Goal: Task Accomplishment & Management: Use online tool/utility

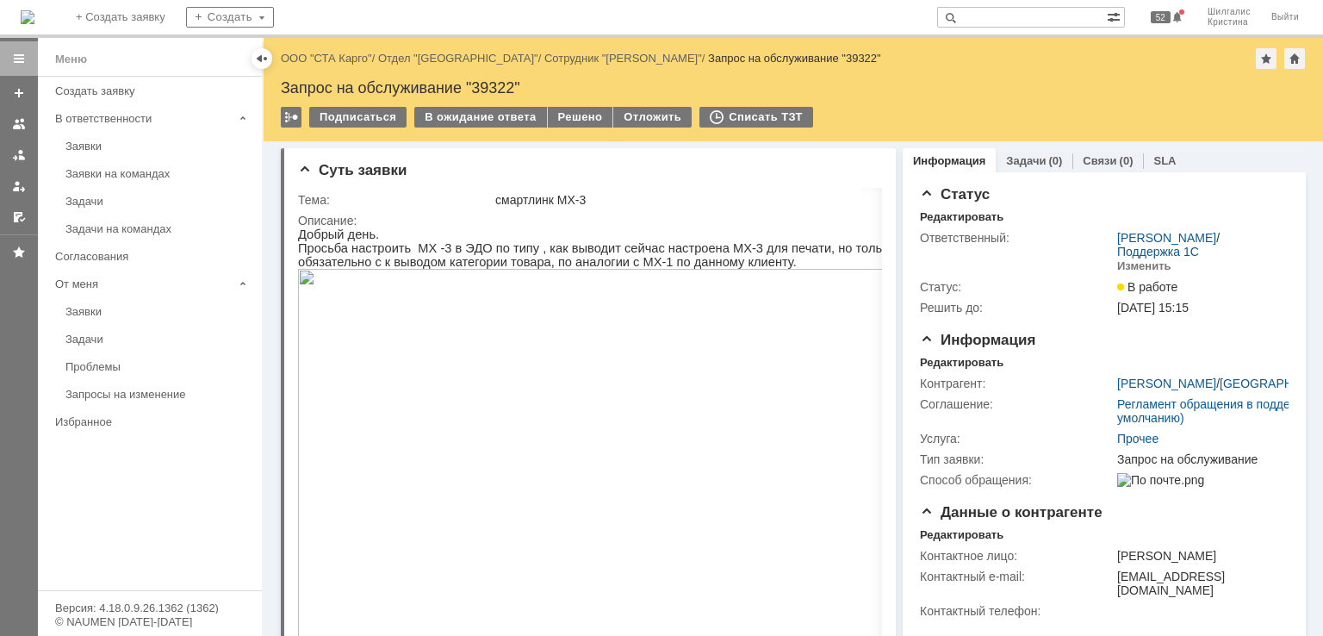
click at [1040, 17] on input "text" at bounding box center [1022, 17] width 170 height 21
paste input "[EMAIL_ADDRESS][DOMAIN_NAME]>:"
type input "[EMAIL_ADDRESS]"
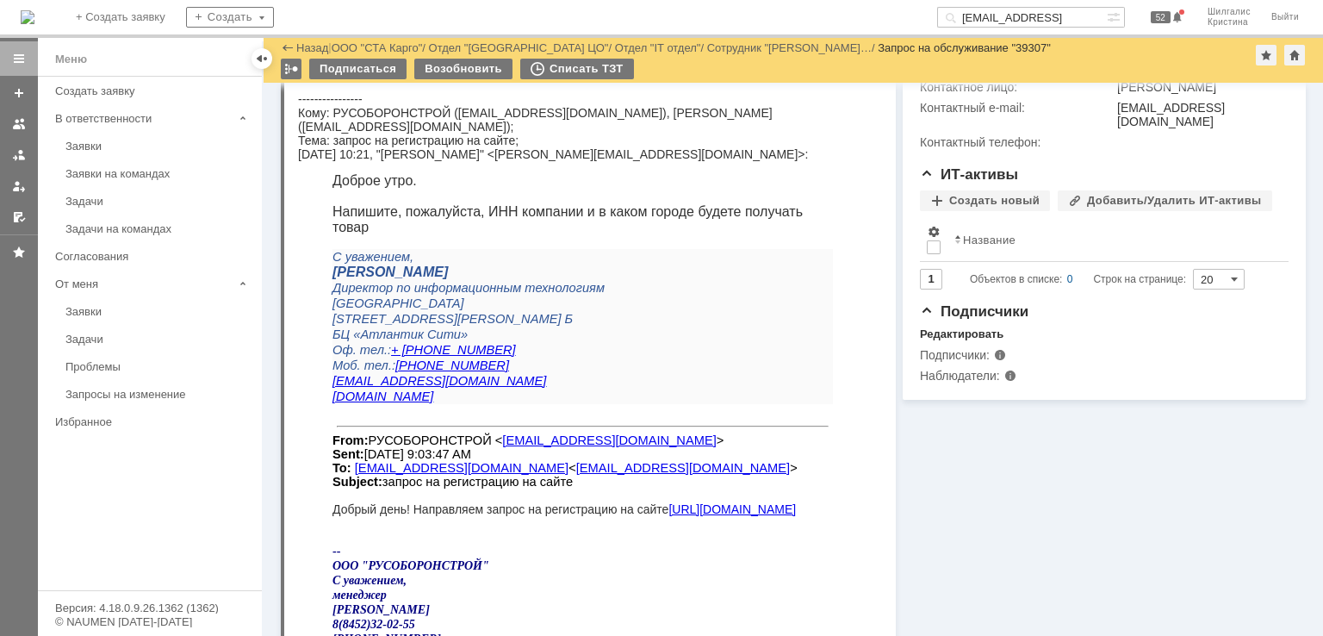
scroll to position [997, 0]
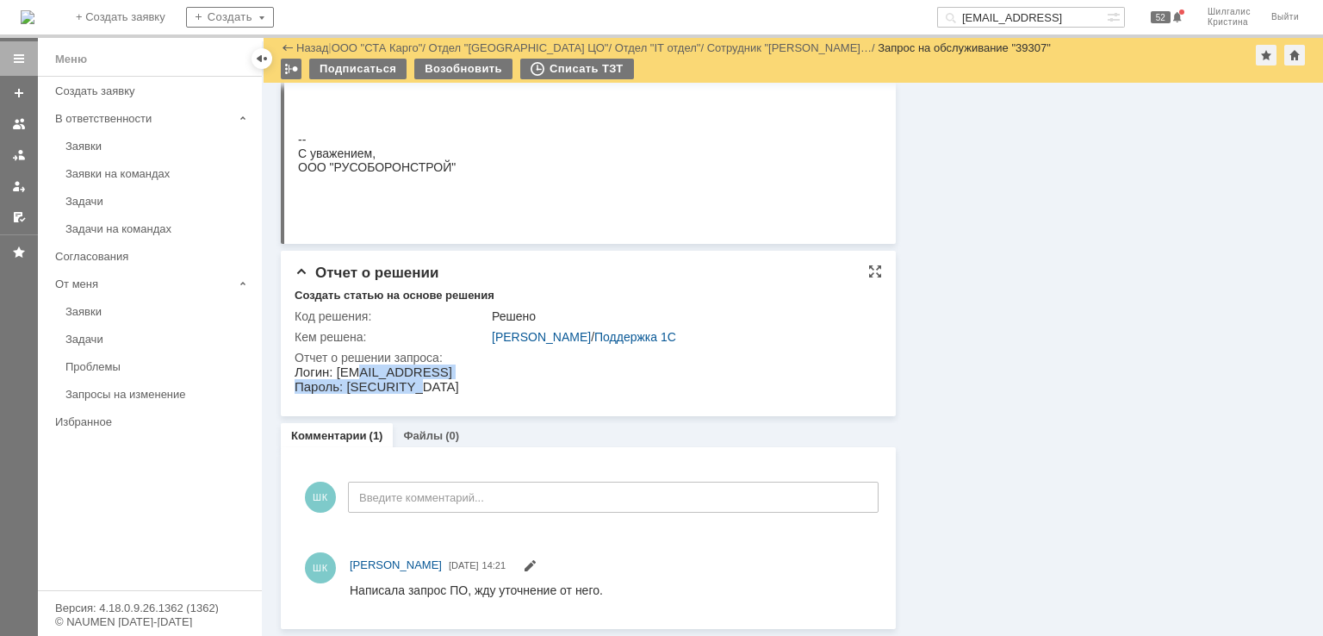
drag, startPoint x: 472, startPoint y: 375, endPoint x: 349, endPoint y: 377, distance: 123.2
click at [350, 377] on html "Логин: rusoboronstroy@yandex Пароль: V-$PqLL=ik" at bounding box center [581, 378] width 573 height 29
click at [349, 377] on p "Логин: rusoboronstroy@yandex" at bounding box center [377, 371] width 164 height 15
click at [338, 371] on p "Логин: rusoboronstroy@yandex" at bounding box center [377, 371] width 164 height 15
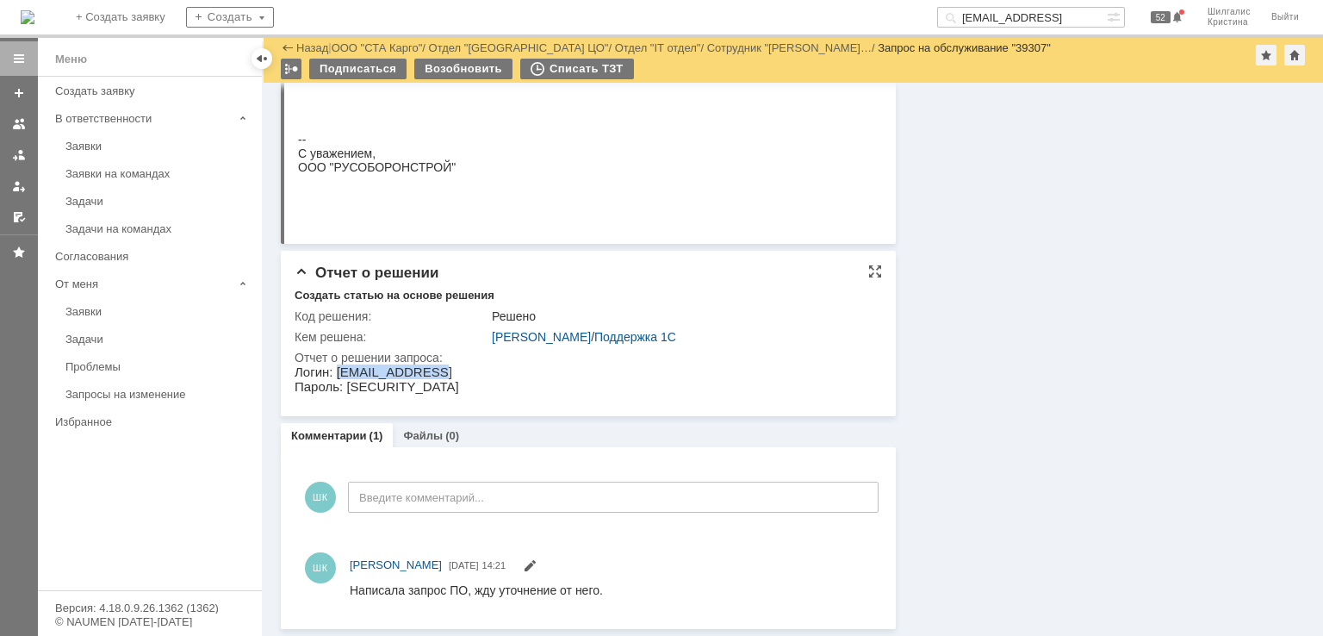
click at [357, 373] on p "Логин: rusoboronstroy@yandex" at bounding box center [377, 371] width 164 height 15
drag, startPoint x: 334, startPoint y: 369, endPoint x: 462, endPoint y: 365, distance: 127.5
click at [459, 365] on p "Логин: rusoboronstroy@yandex" at bounding box center [377, 371] width 164 height 15
copy p "rusoboronstroy@yandex"
drag, startPoint x: 403, startPoint y: 387, endPoint x: 341, endPoint y: 388, distance: 62.0
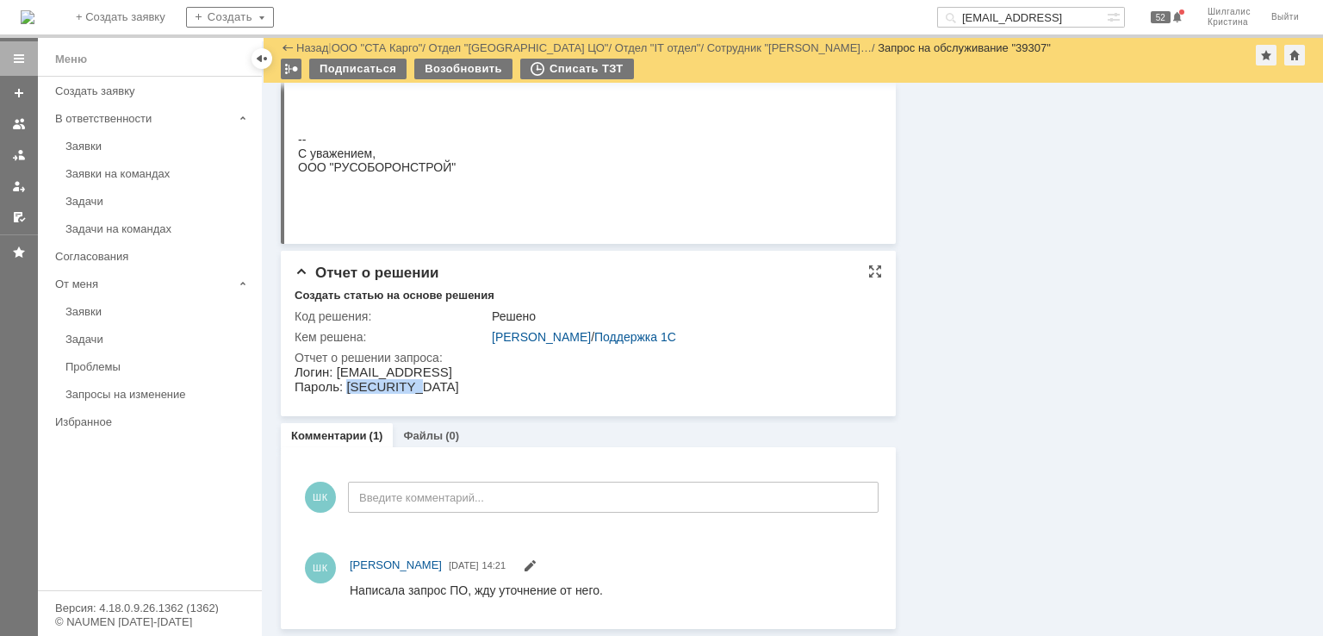
click at [341, 388] on p "Пароль: V-$PqLL=ik" at bounding box center [377, 386] width 164 height 15
copy p "V-$PqLL=ik"
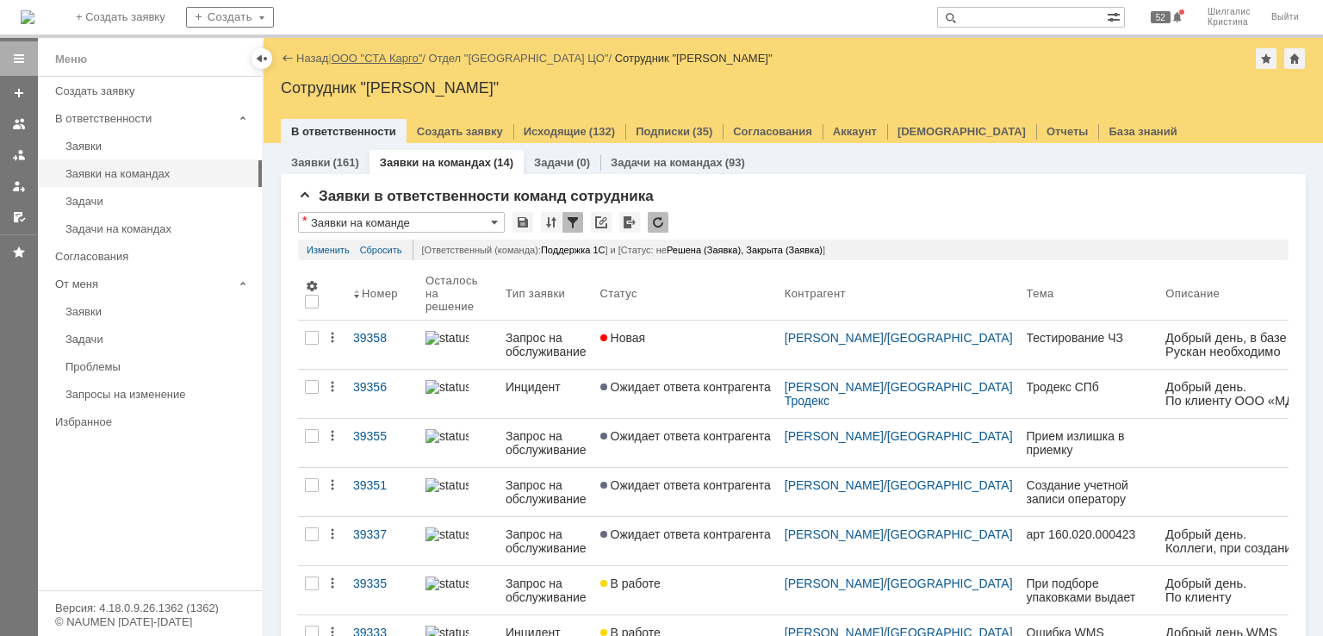
click at [376, 59] on link "ООО "СТА Карго"" at bounding box center [377, 58] width 91 height 13
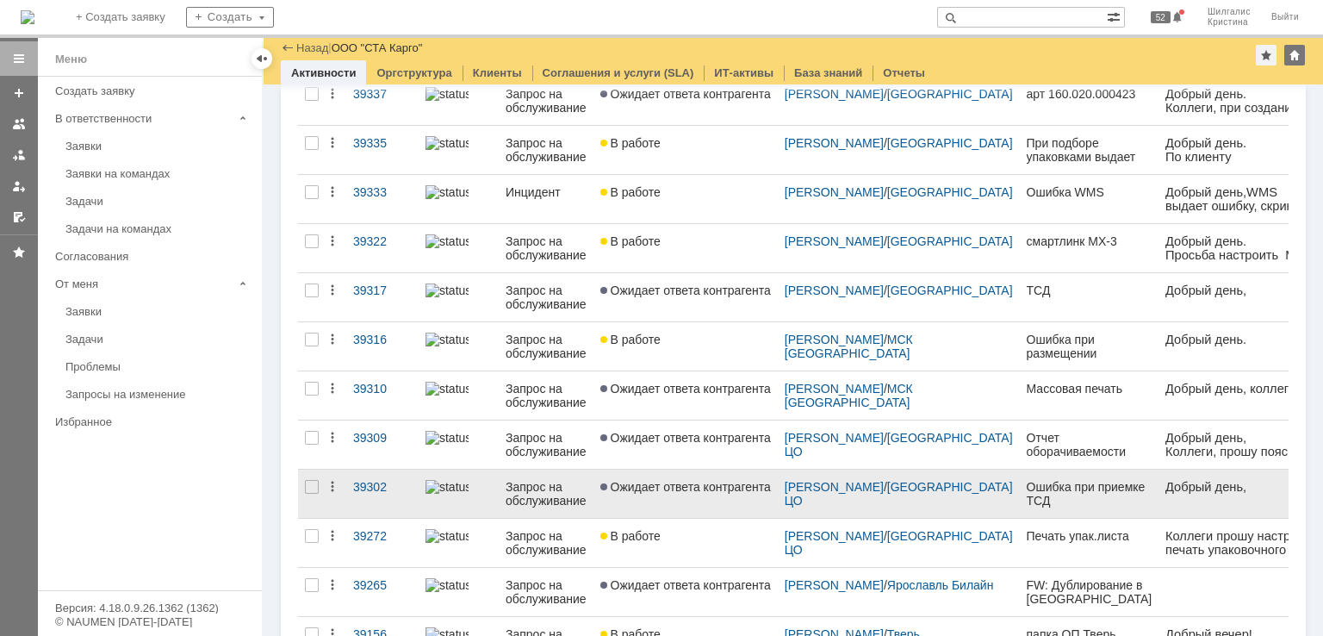
click at [675, 497] on link "Ожидает ответа контрагента" at bounding box center [685, 493] width 184 height 48
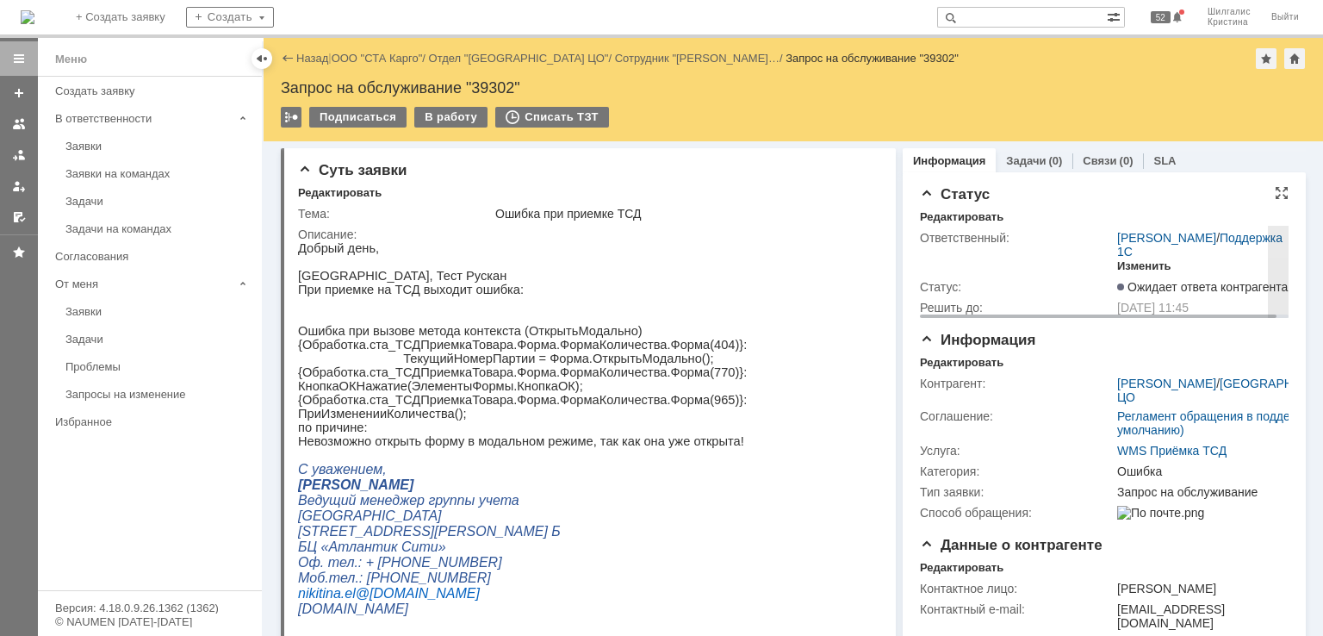
click at [1135, 266] on div "Изменить" at bounding box center [1144, 266] width 54 height 14
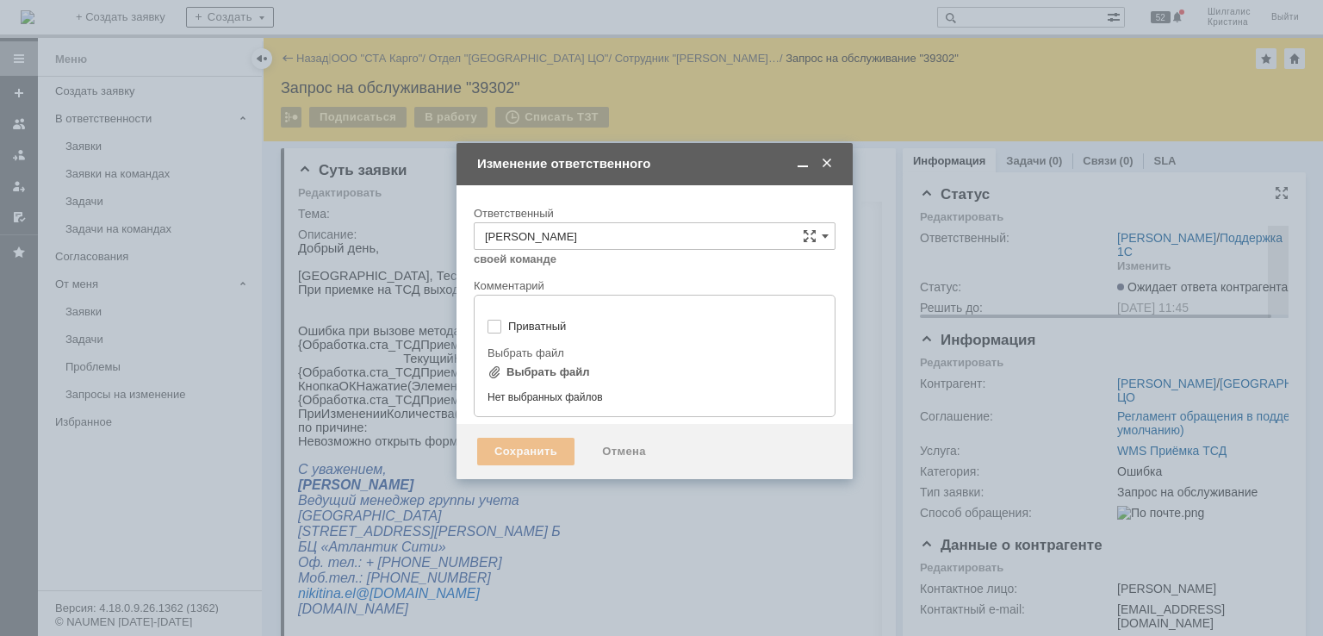
type input "[не указано]"
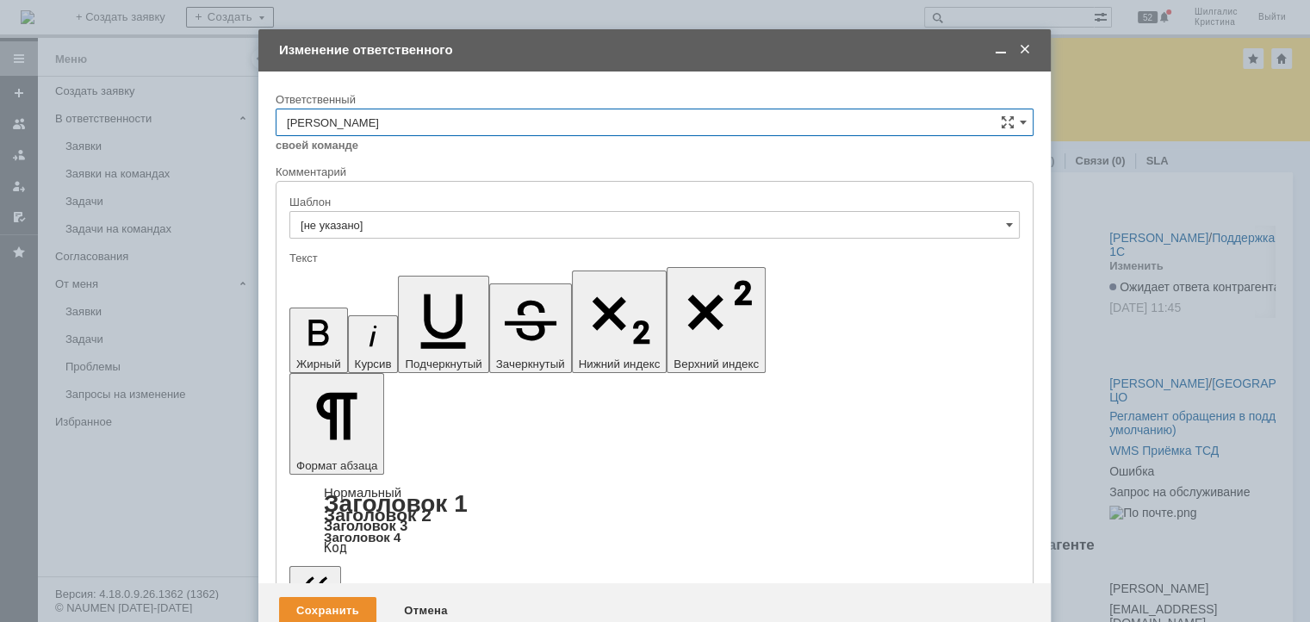
click at [1026, 46] on span at bounding box center [1024, 50] width 17 height 16
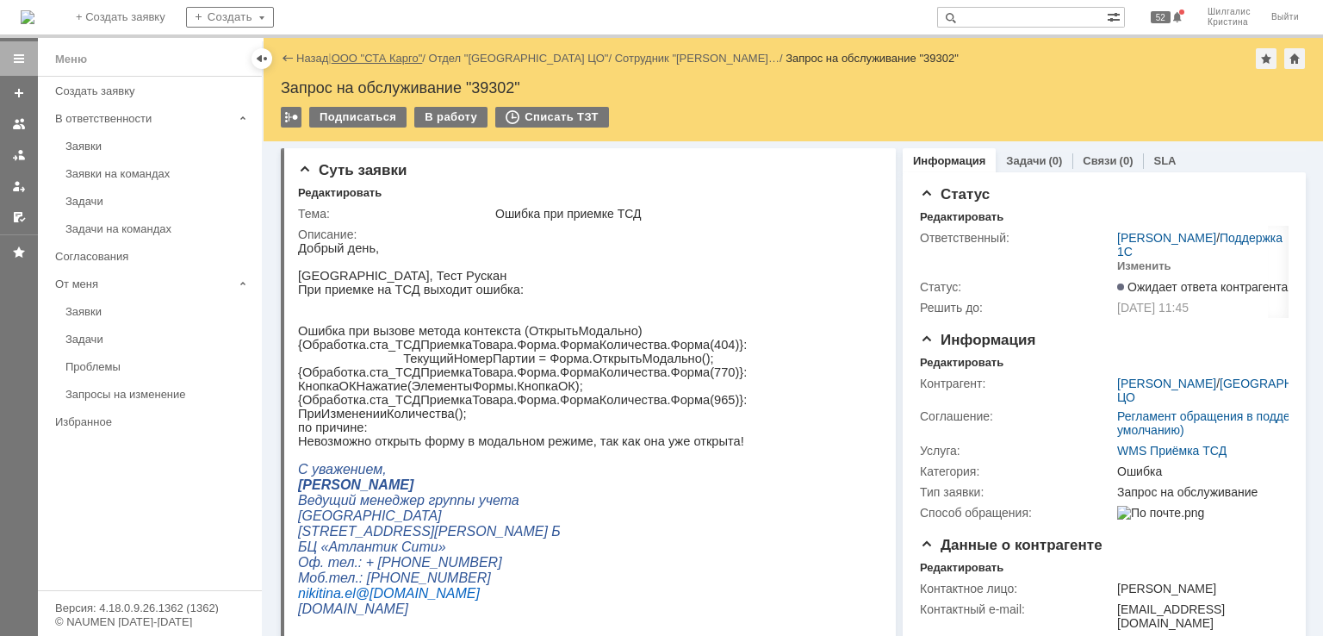
click at [391, 57] on link "ООО "СТА Карго"" at bounding box center [377, 58] width 91 height 13
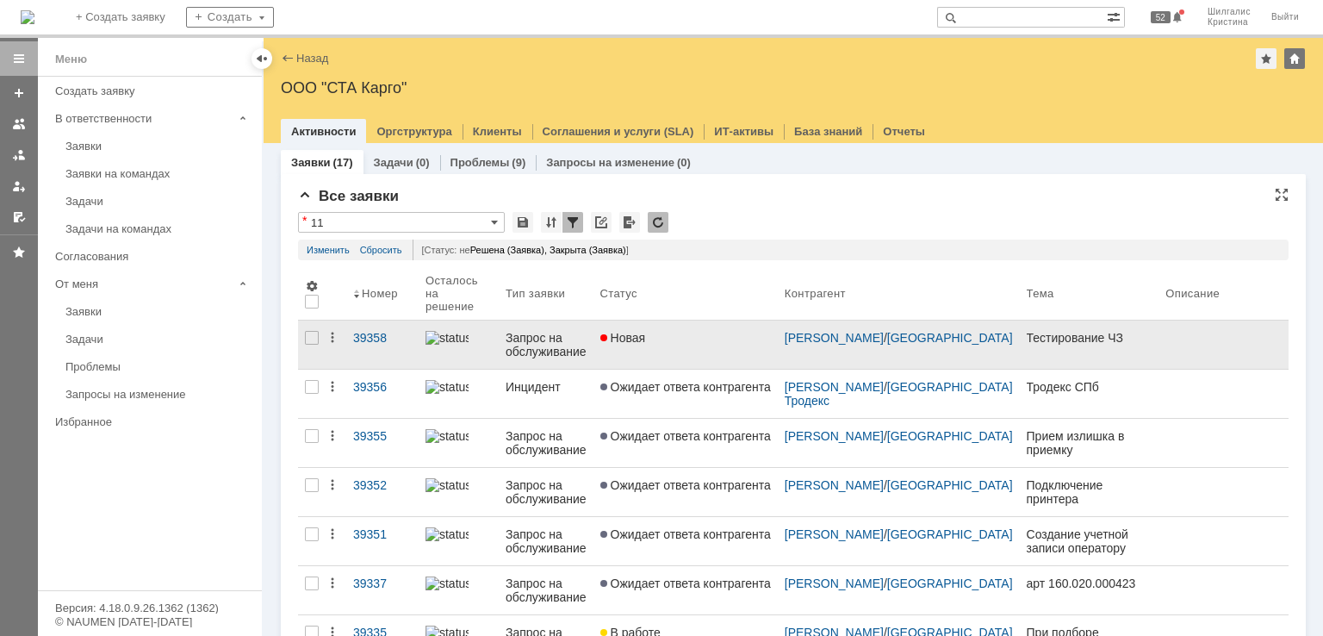
click at [725, 342] on div "Новая" at bounding box center [685, 338] width 171 height 14
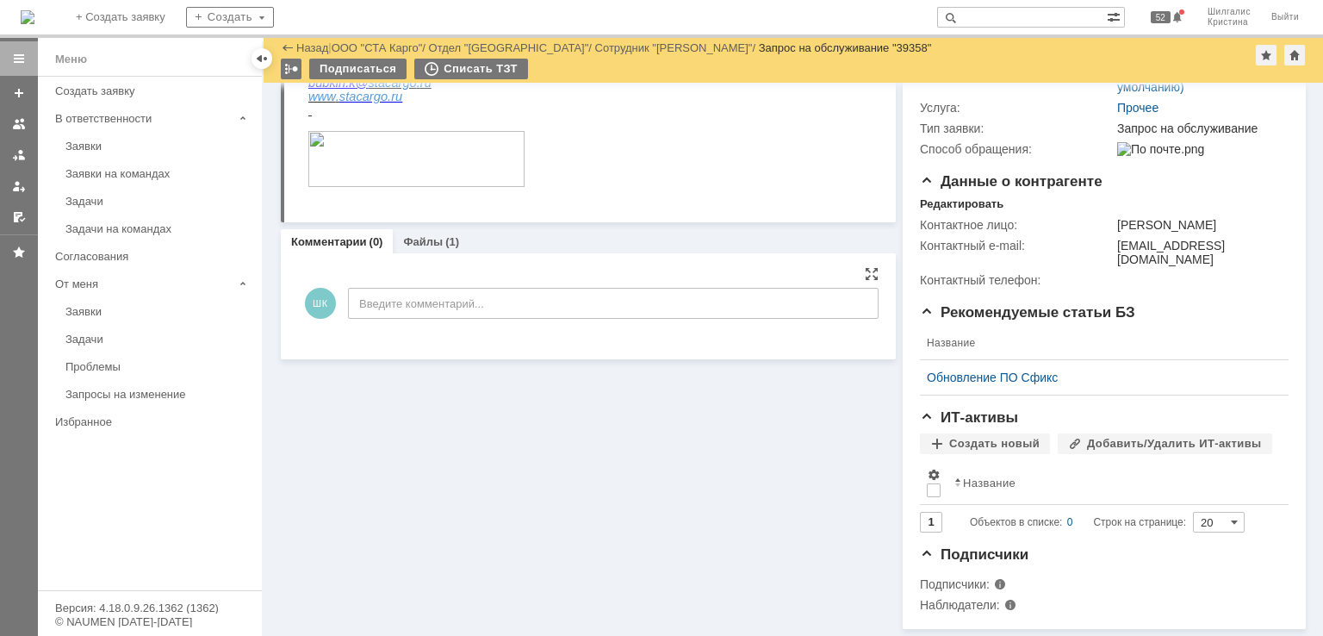
scroll to position [290, 0]
click at [431, 236] on div "Файлы (1)" at bounding box center [431, 241] width 77 height 25
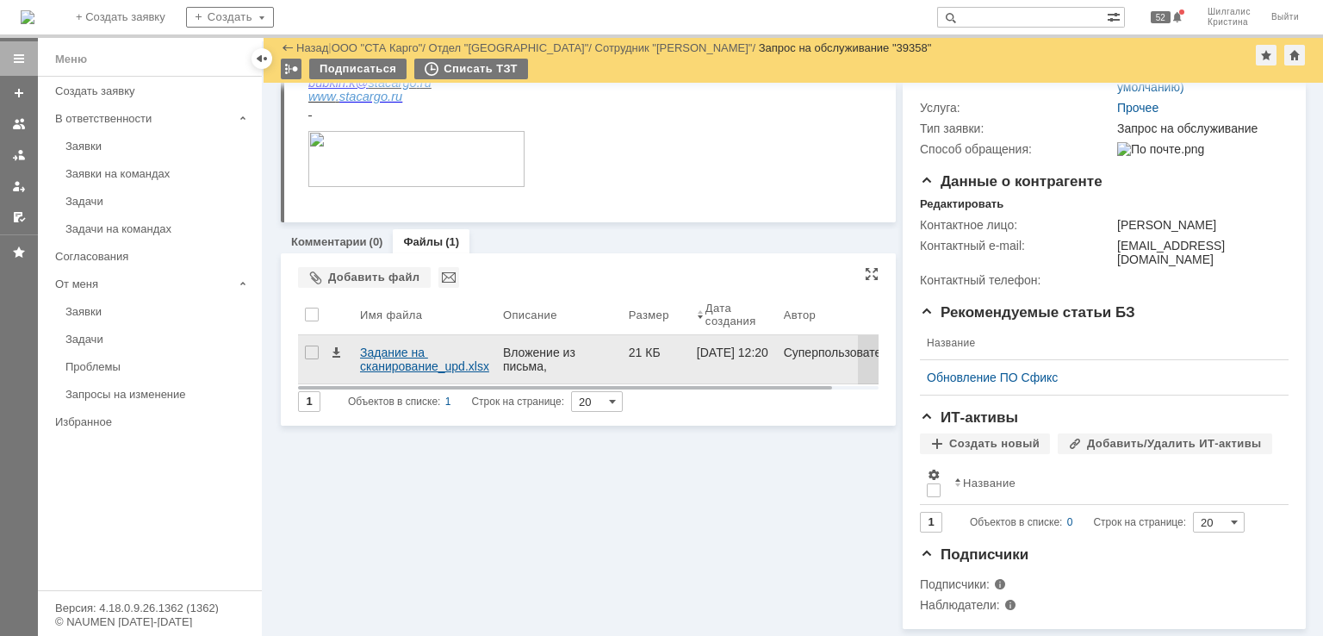
click at [399, 351] on div "Задание на сканирование_upd.xlsx" at bounding box center [424, 359] width 129 height 28
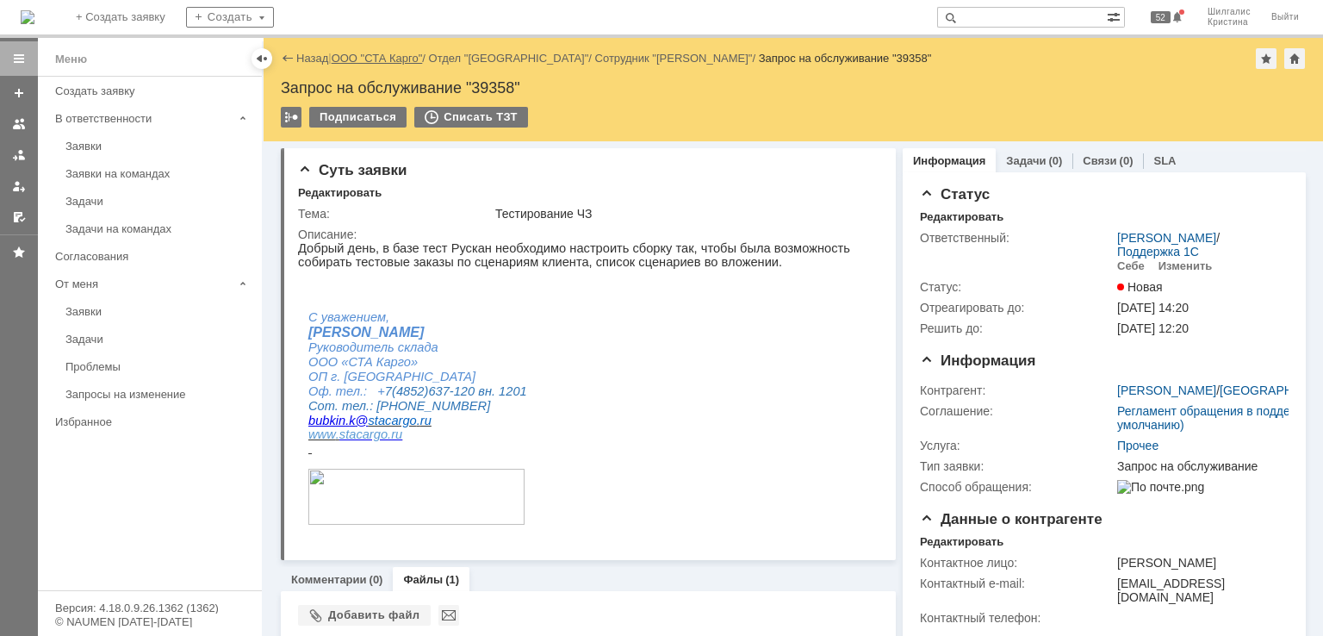
click at [386, 53] on link "ООО "СТА Карго"" at bounding box center [377, 58] width 91 height 13
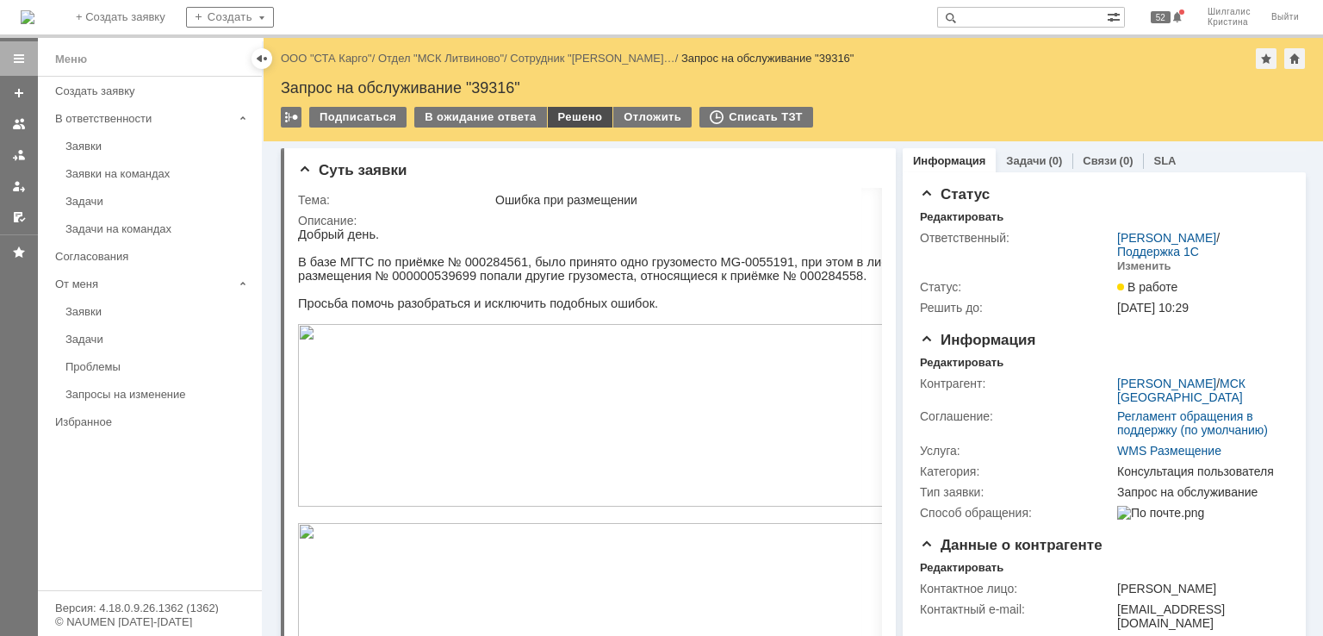
click at [568, 115] on div "Решено" at bounding box center [580, 117] width 65 height 21
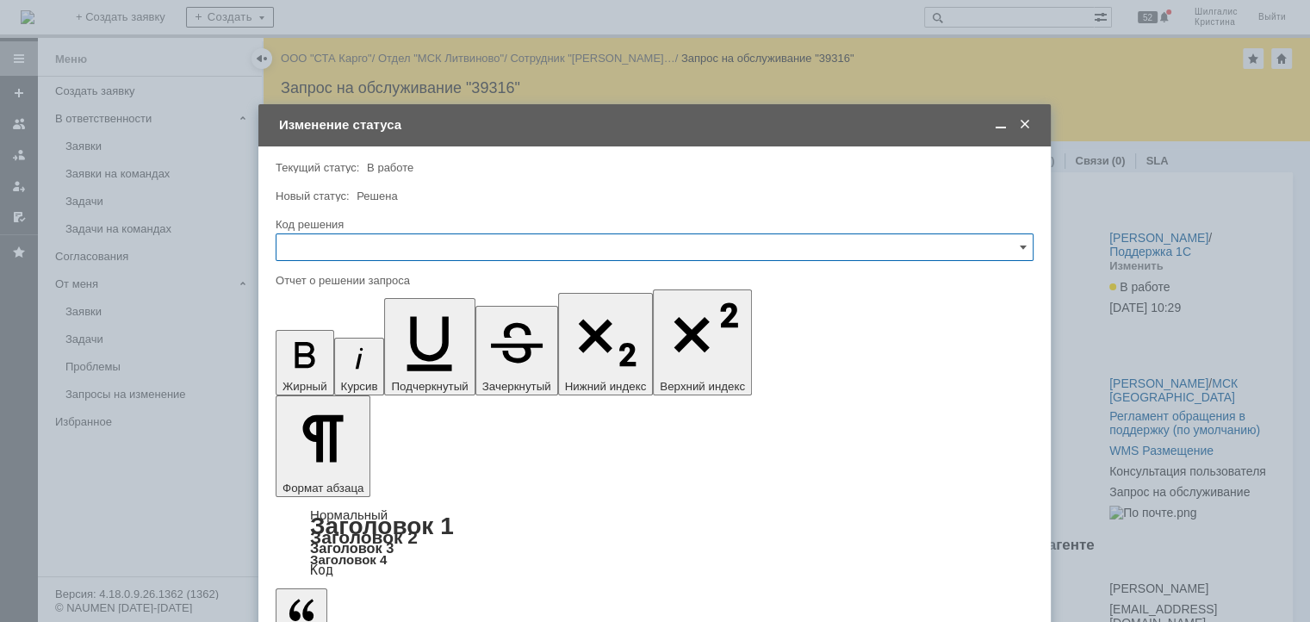
click at [351, 241] on input "text" at bounding box center [655, 247] width 758 height 28
click at [355, 471] on span "Решено" at bounding box center [654, 478] width 735 height 14
type input "Решено"
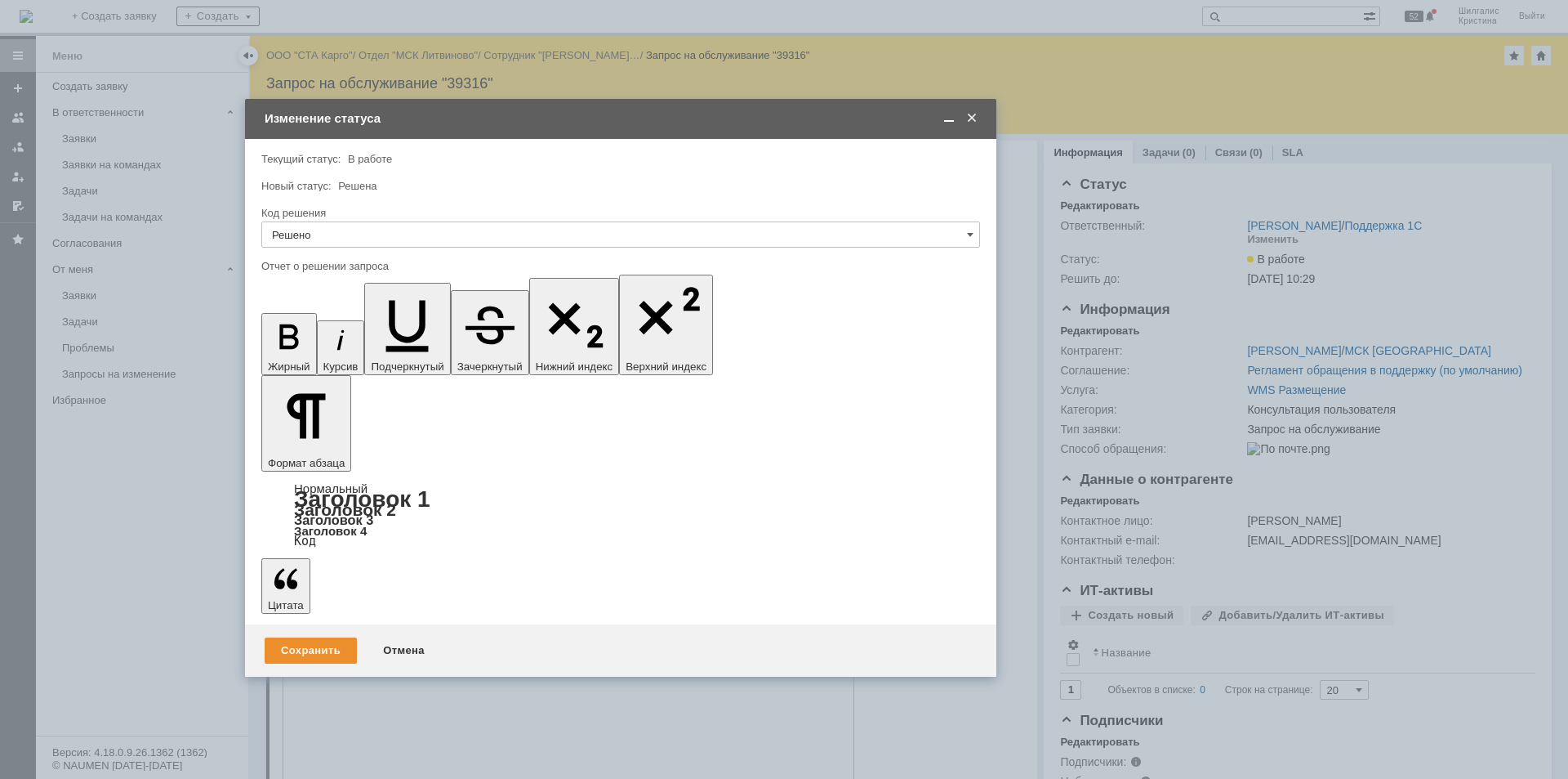
click at [968, 118] on span at bounding box center [971, 119] width 16 height 15
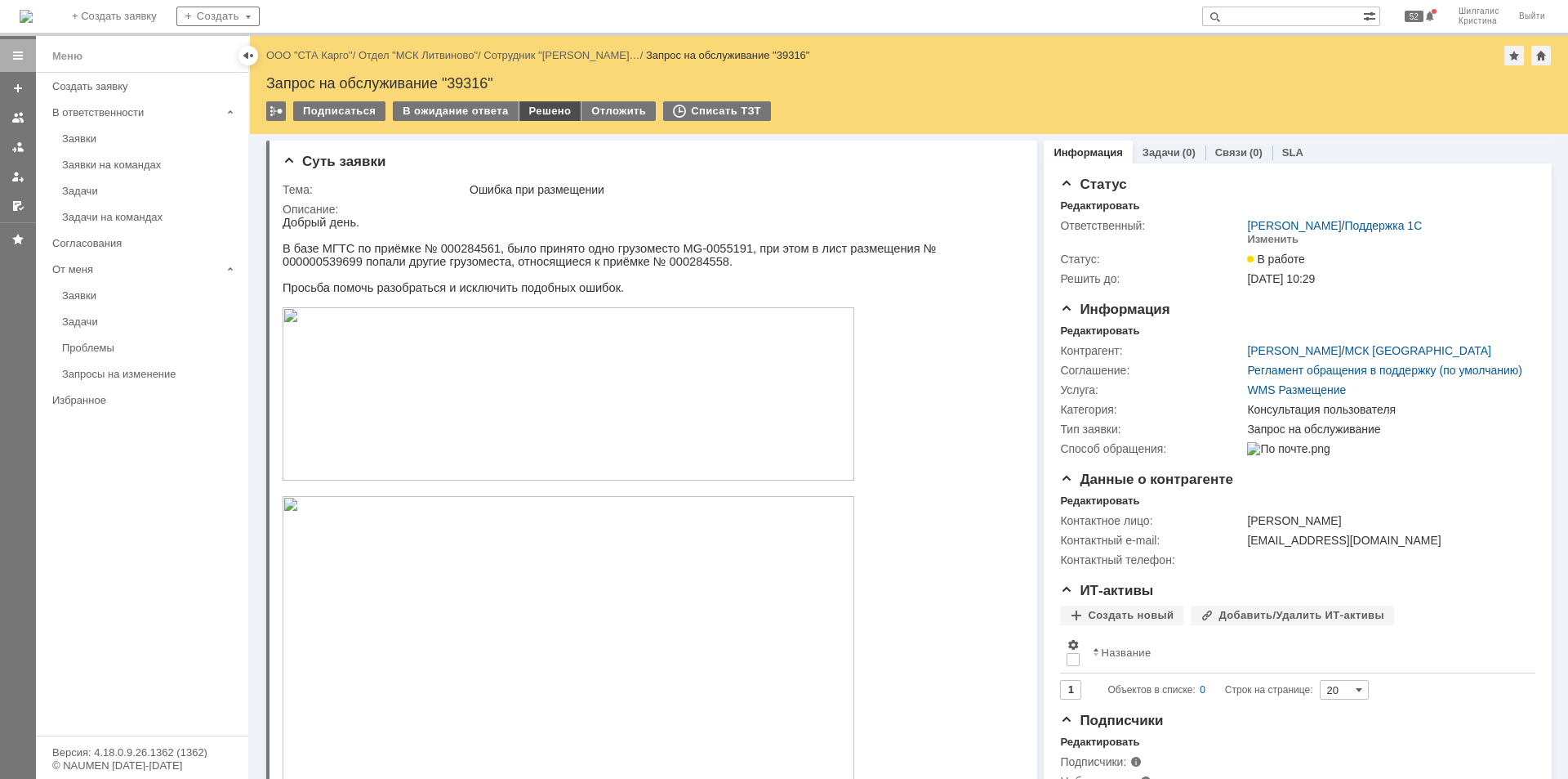
click at [534, 110] on div "Решено" at bounding box center [550, 111] width 62 height 20
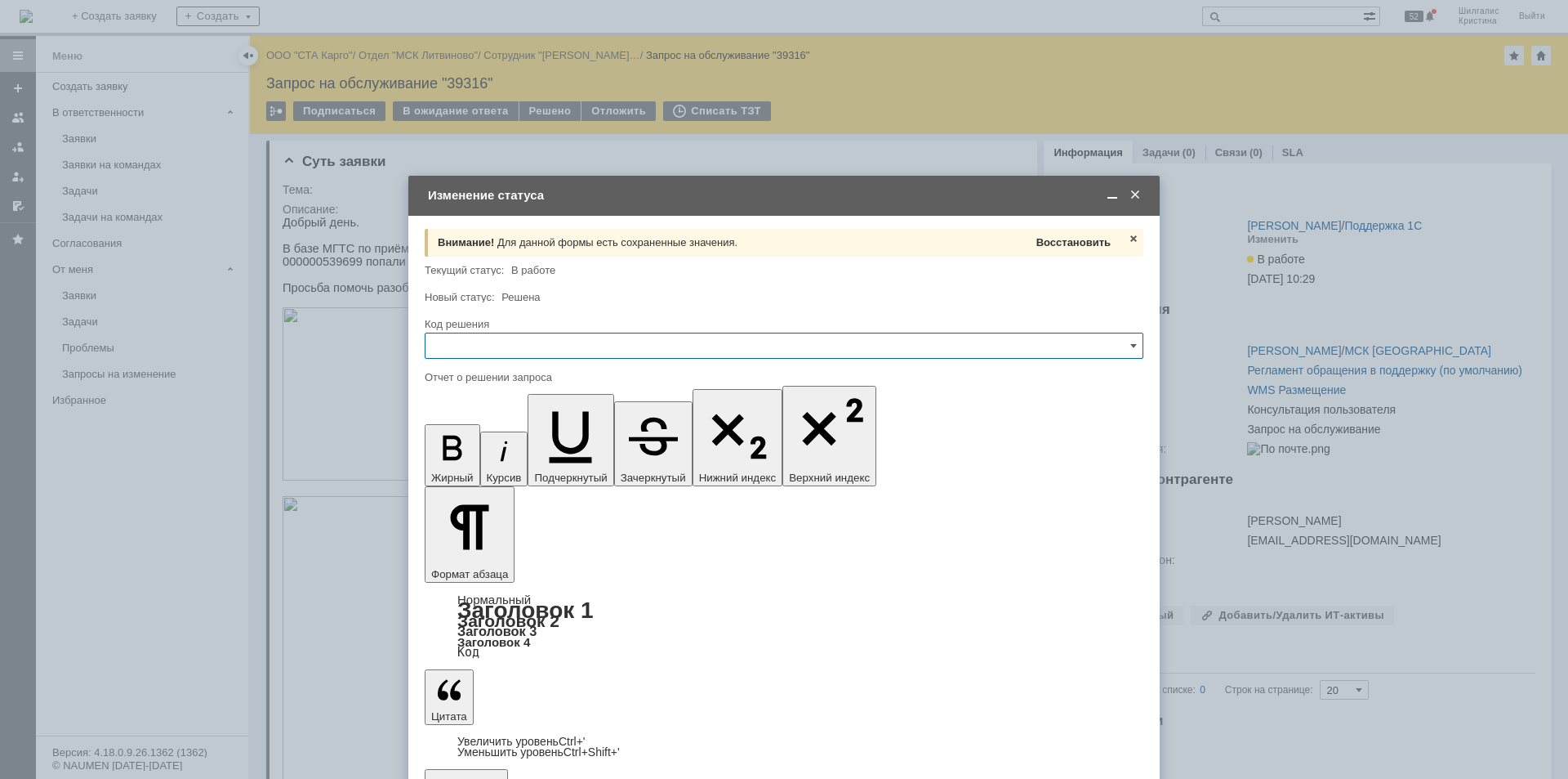
click at [1056, 241] on span "Восстановить" at bounding box center [1074, 242] width 74 height 12
type input "Решено"
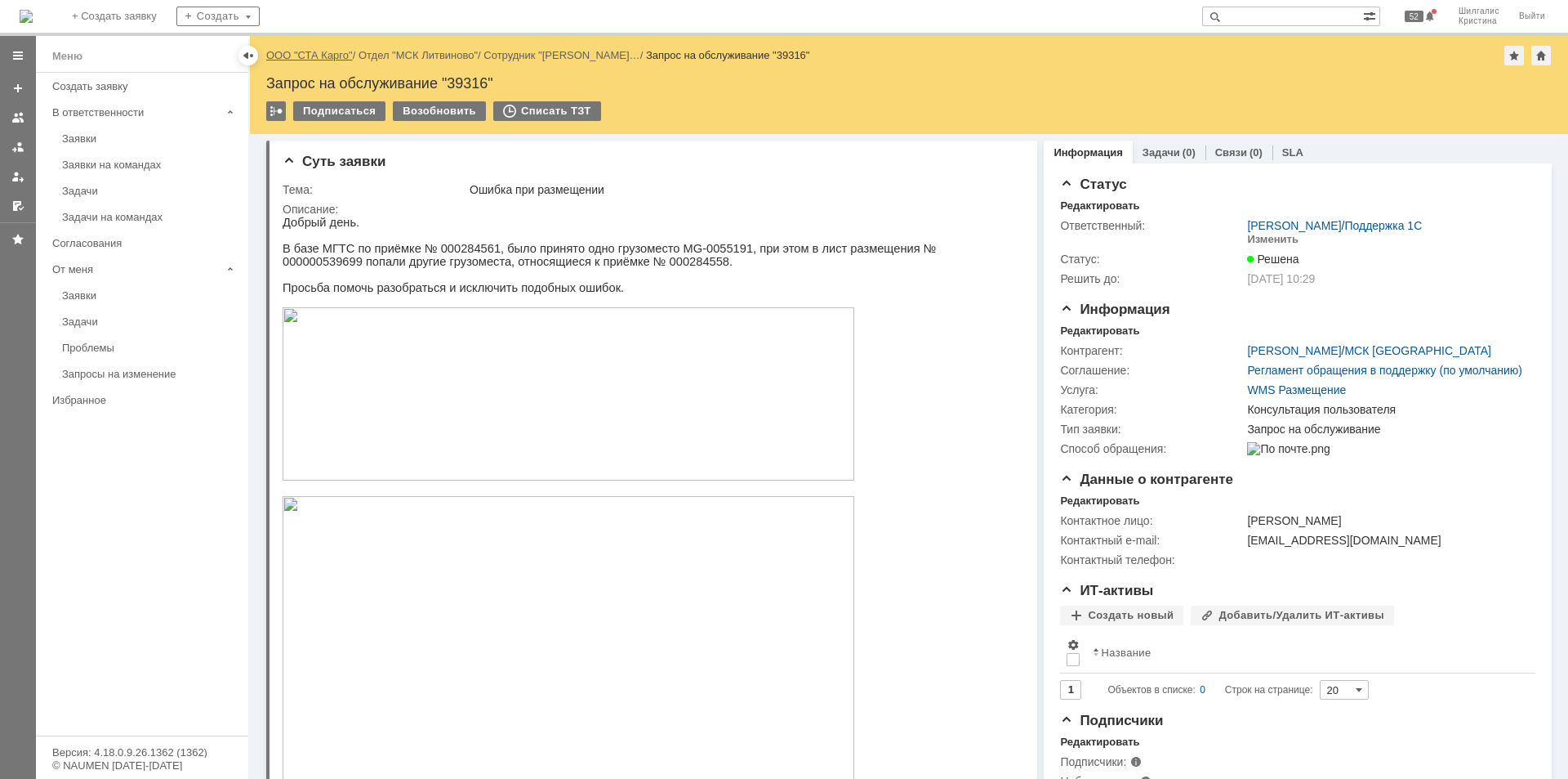
click at [308, 50] on link "ООО "СТА Карго"" at bounding box center [309, 55] width 86 height 12
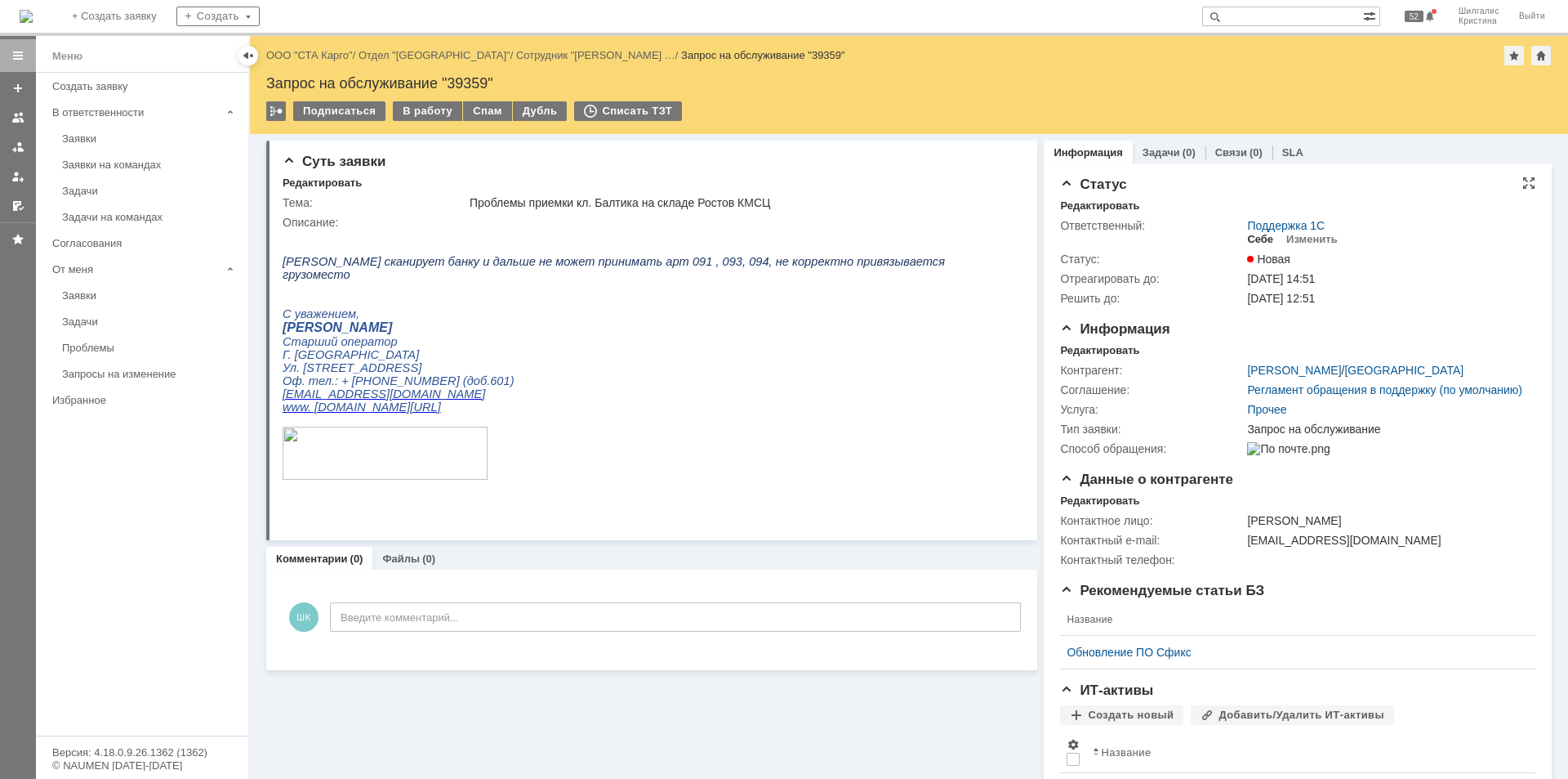
click at [1247, 236] on div "Себе" at bounding box center [1261, 239] width 27 height 13
click at [531, 109] on div "Дубль" at bounding box center [541, 111] width 55 height 20
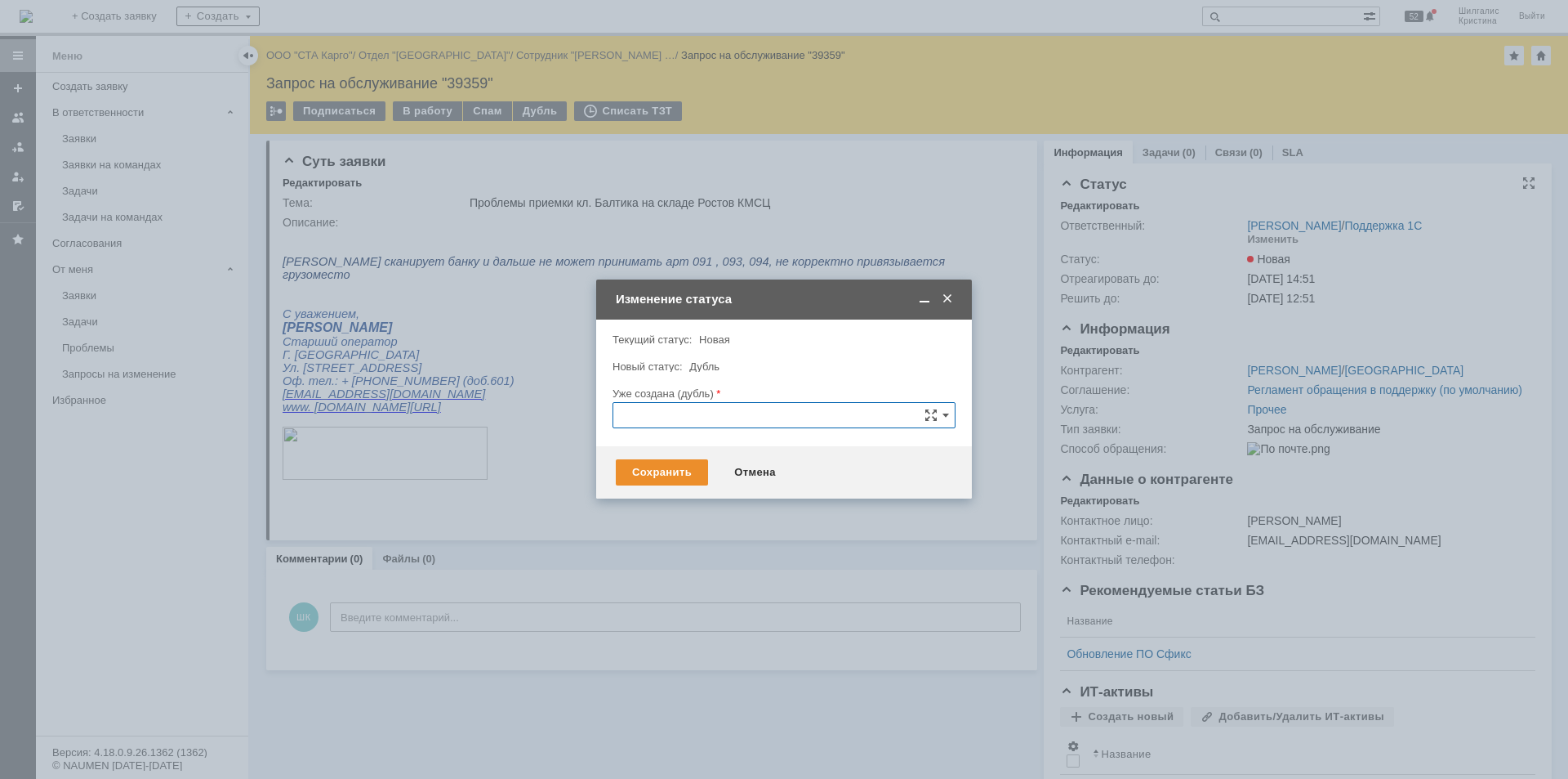
paste input "39360"
click at [667, 509] on span "39360" at bounding box center [784, 508] width 322 height 13
click at [659, 467] on div "Сохранить" at bounding box center [661, 473] width 92 height 27
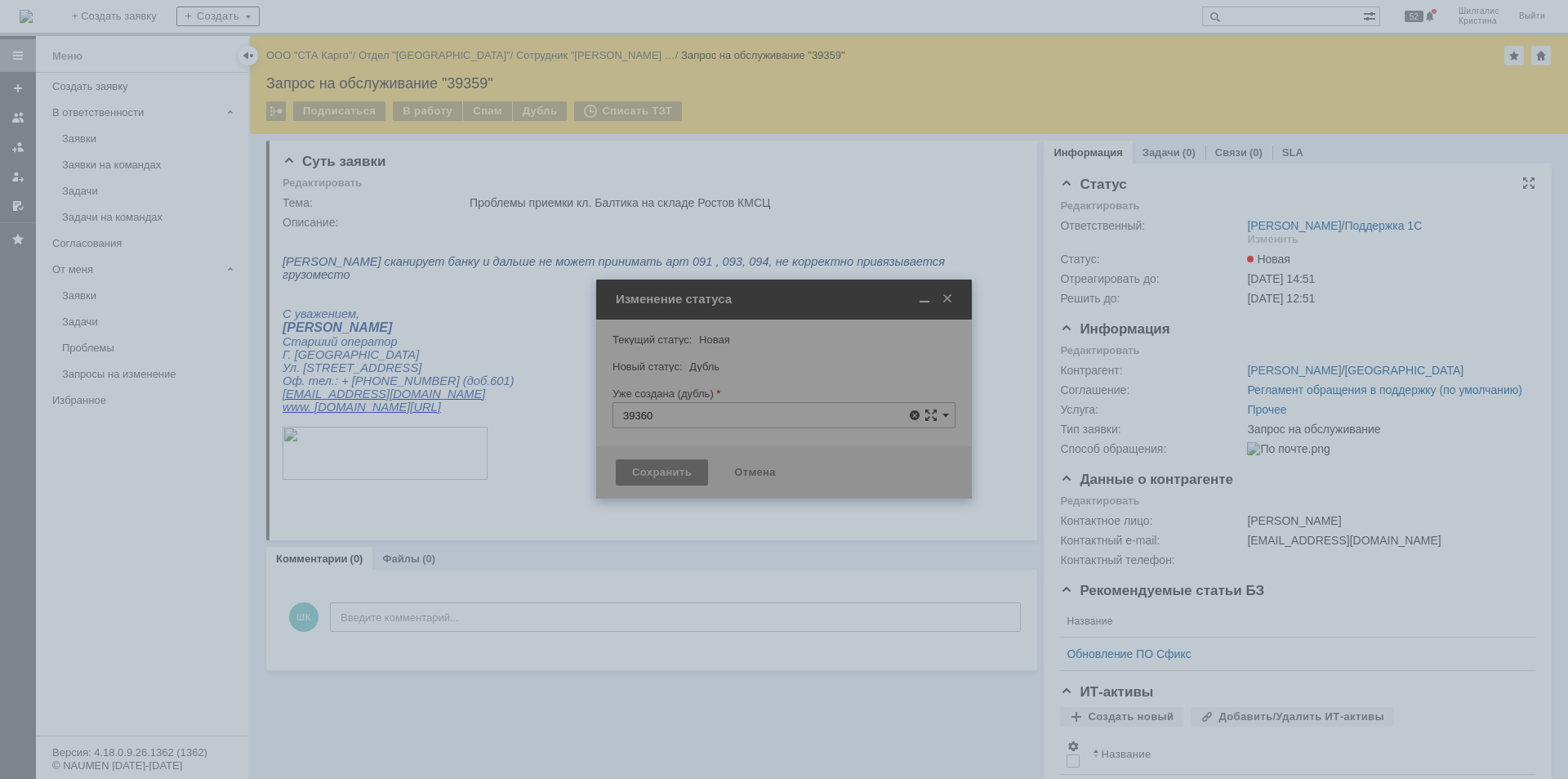
type input "39360"
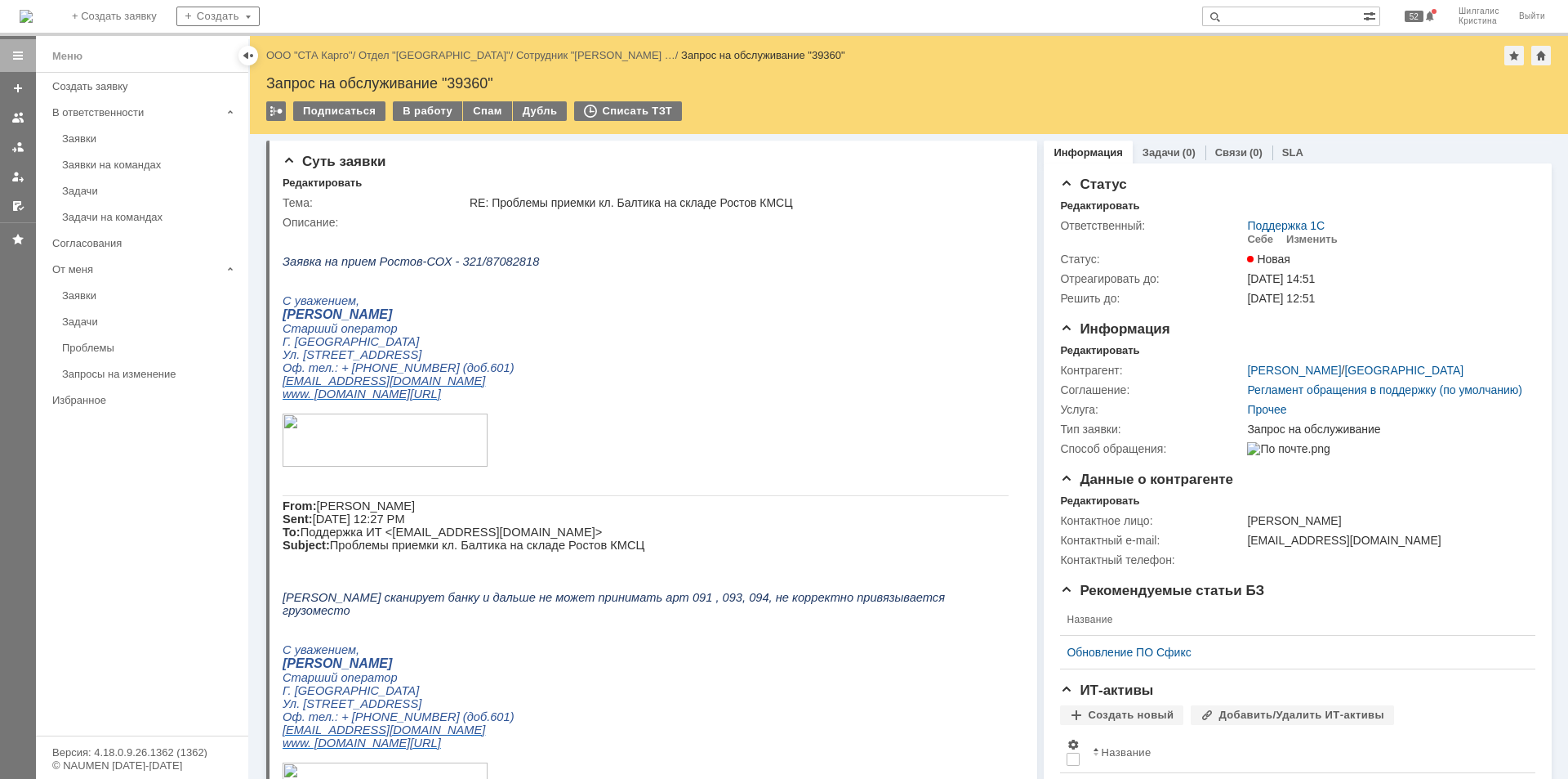
click at [470, 83] on div "Запрос на обслуживание "39360"" at bounding box center [909, 83] width 1285 height 16
copy div "39360"
drag, startPoint x: 518, startPoint y: 262, endPoint x: 443, endPoint y: 272, distance: 75.7
click at [443, 268] on p "Заявка на прием Ростов-СОХ - 321/87082818" at bounding box center [646, 262] width 727 height 13
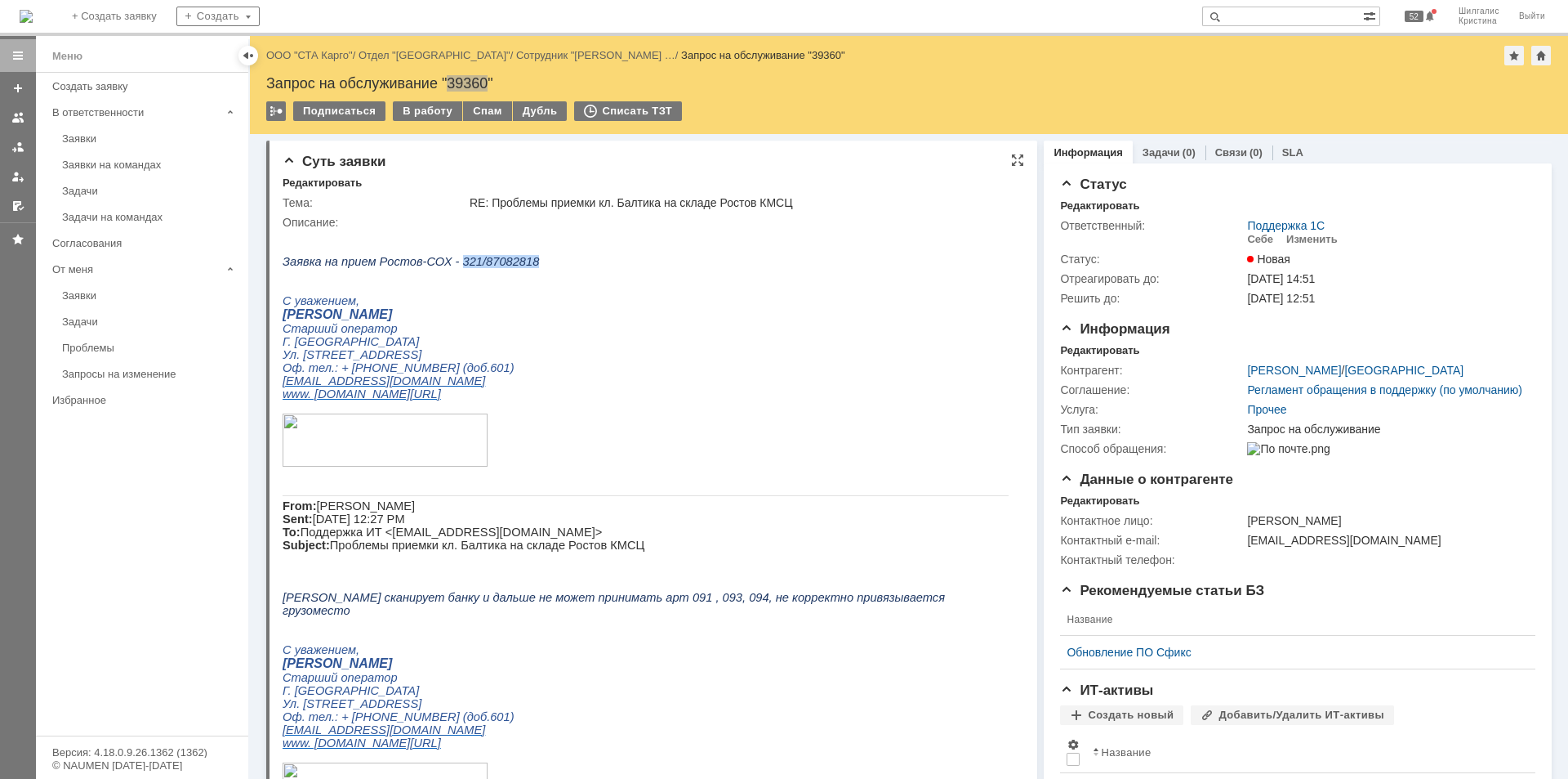
copy span "321/87082818"
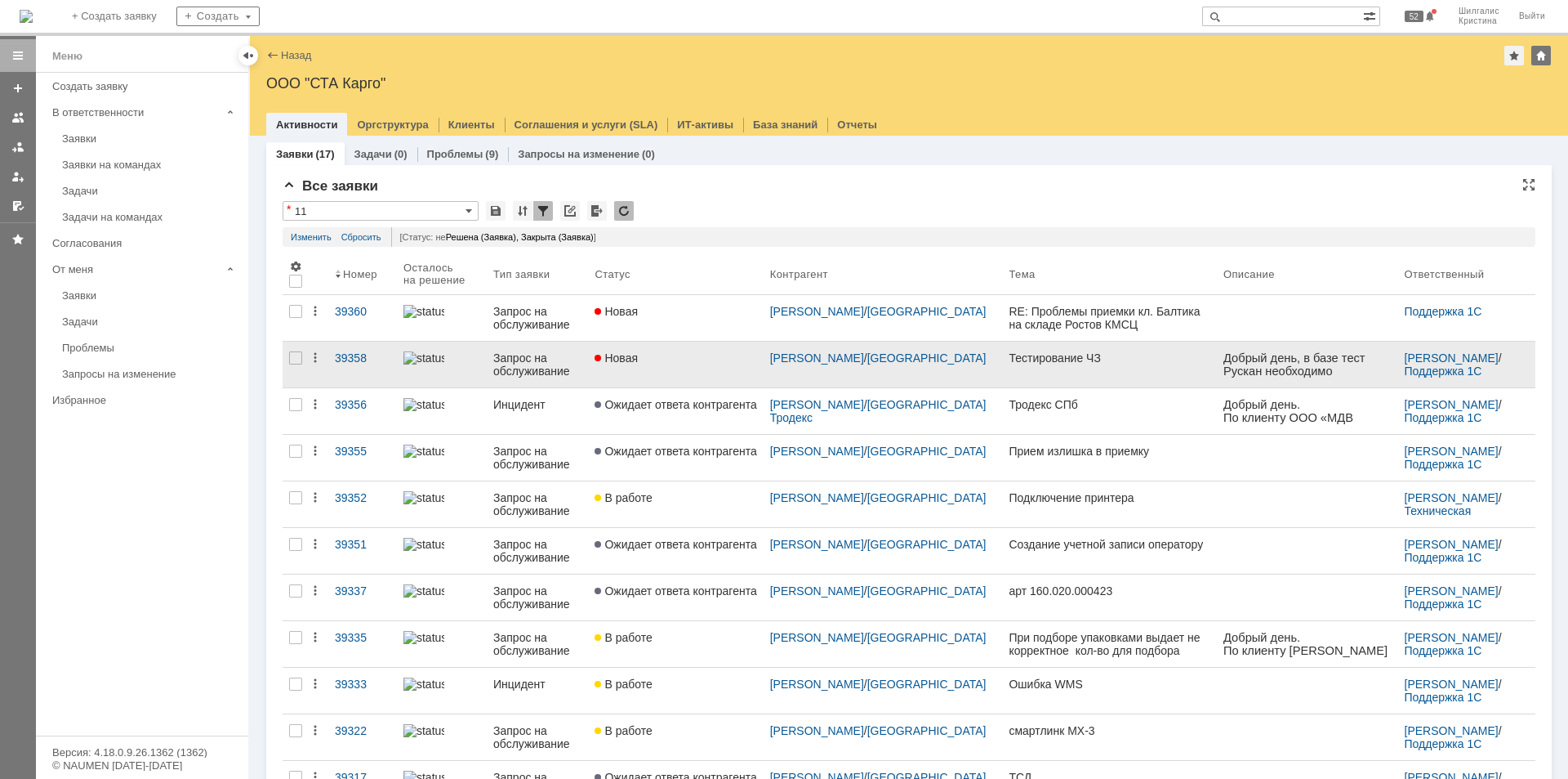
click at [692, 369] on link "Новая" at bounding box center [675, 364] width 175 height 46
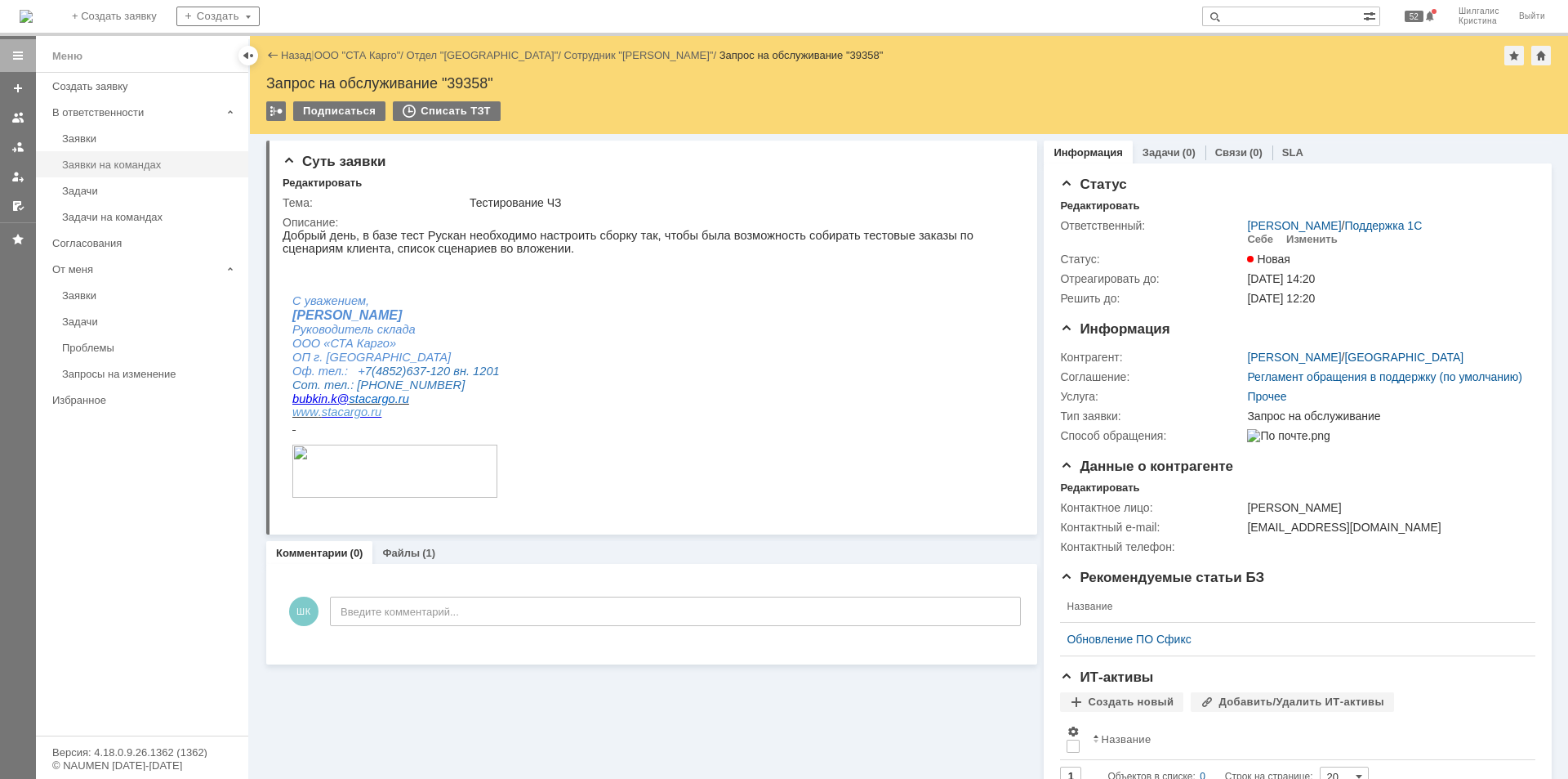
click at [132, 157] on link "Заявки на командах" at bounding box center [151, 164] width 190 height 26
